Goal: Information Seeking & Learning: Find specific fact

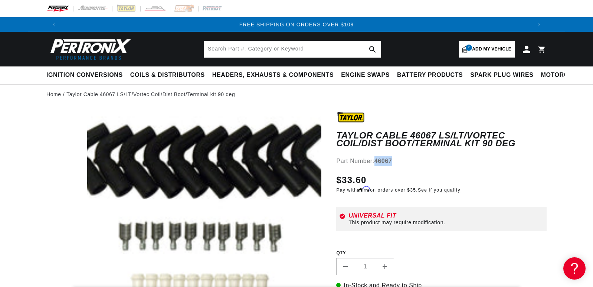
drag, startPoint x: 392, startPoint y: 163, endPoint x: 376, endPoint y: 162, distance: 15.6
click at [376, 162] on strong "46067" at bounding box center [384, 161] width 18 height 6
